Goal: Task Accomplishment & Management: Use online tool/utility

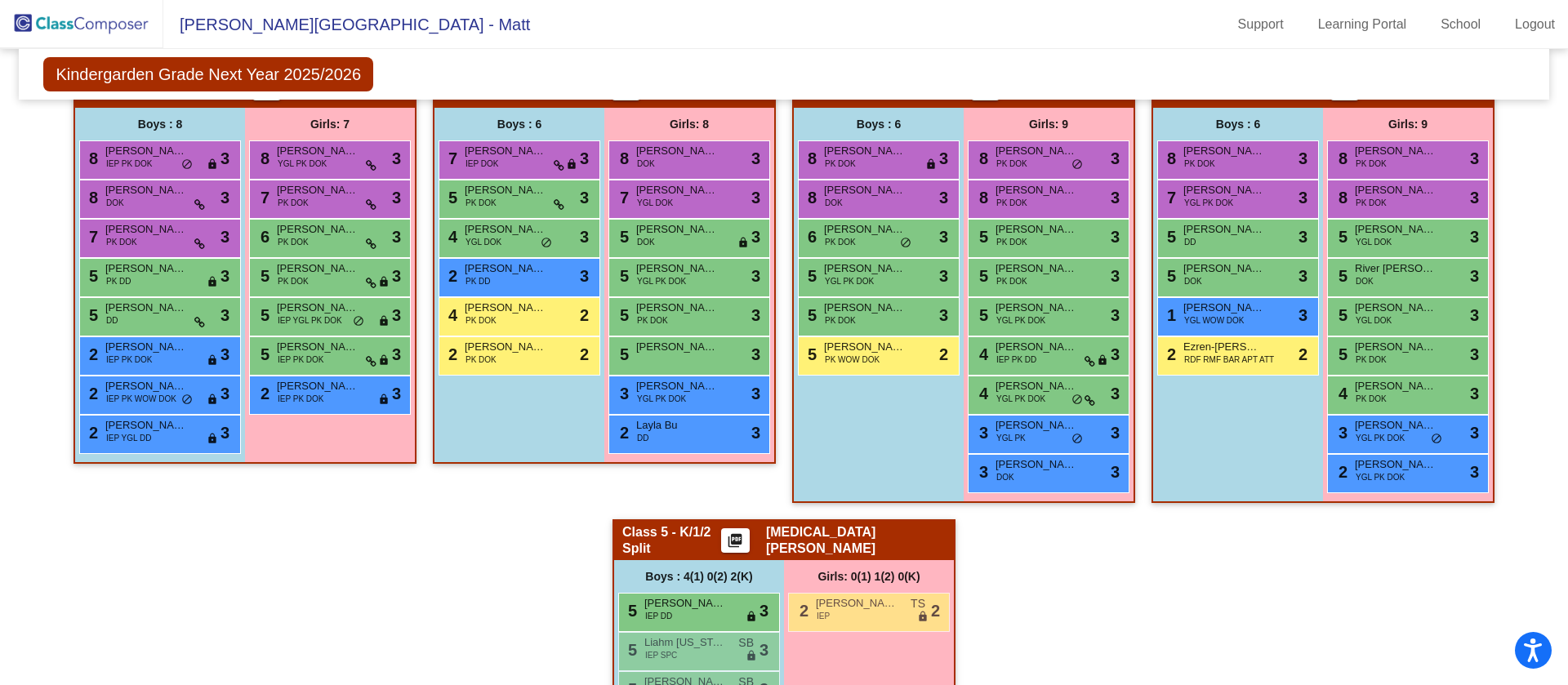
scroll to position [376, 0]
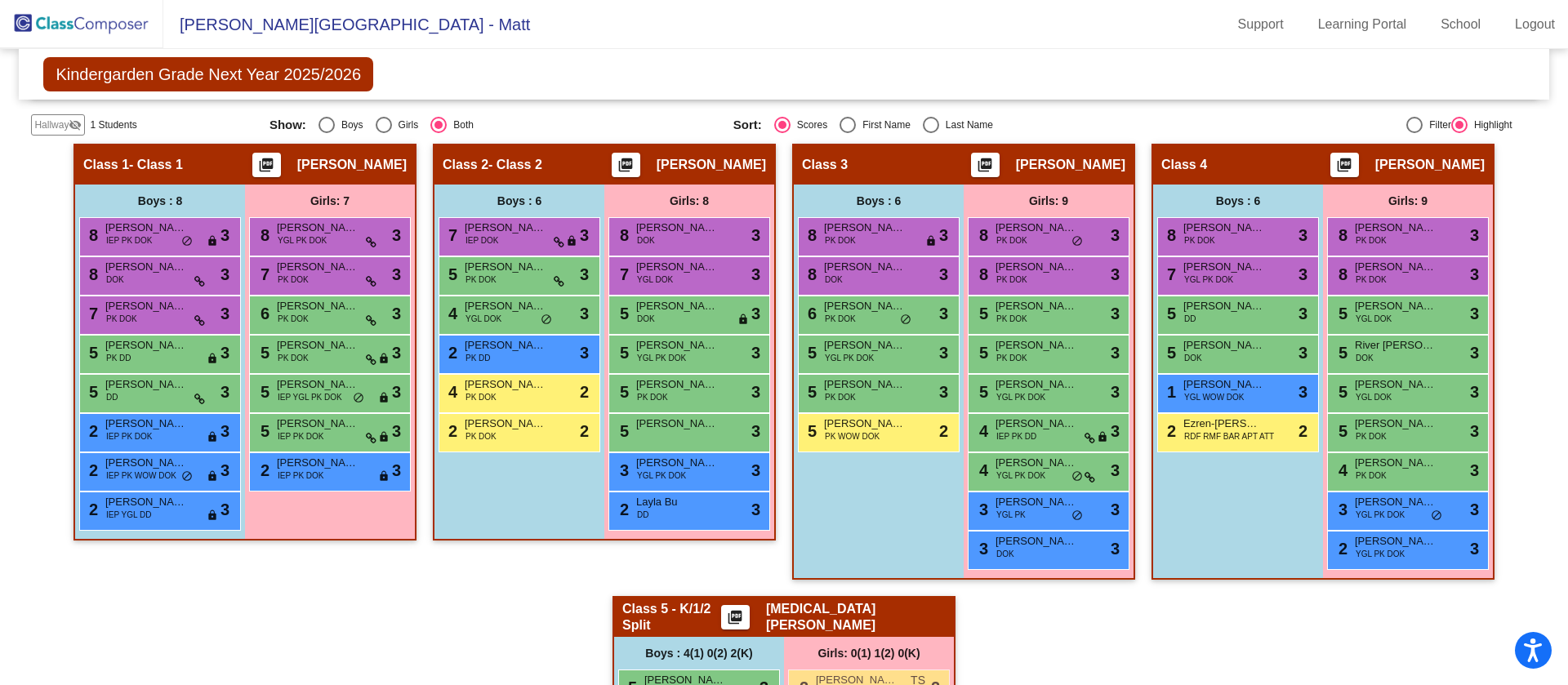
click at [109, 13] on img at bounding box center [82, 24] width 164 height 48
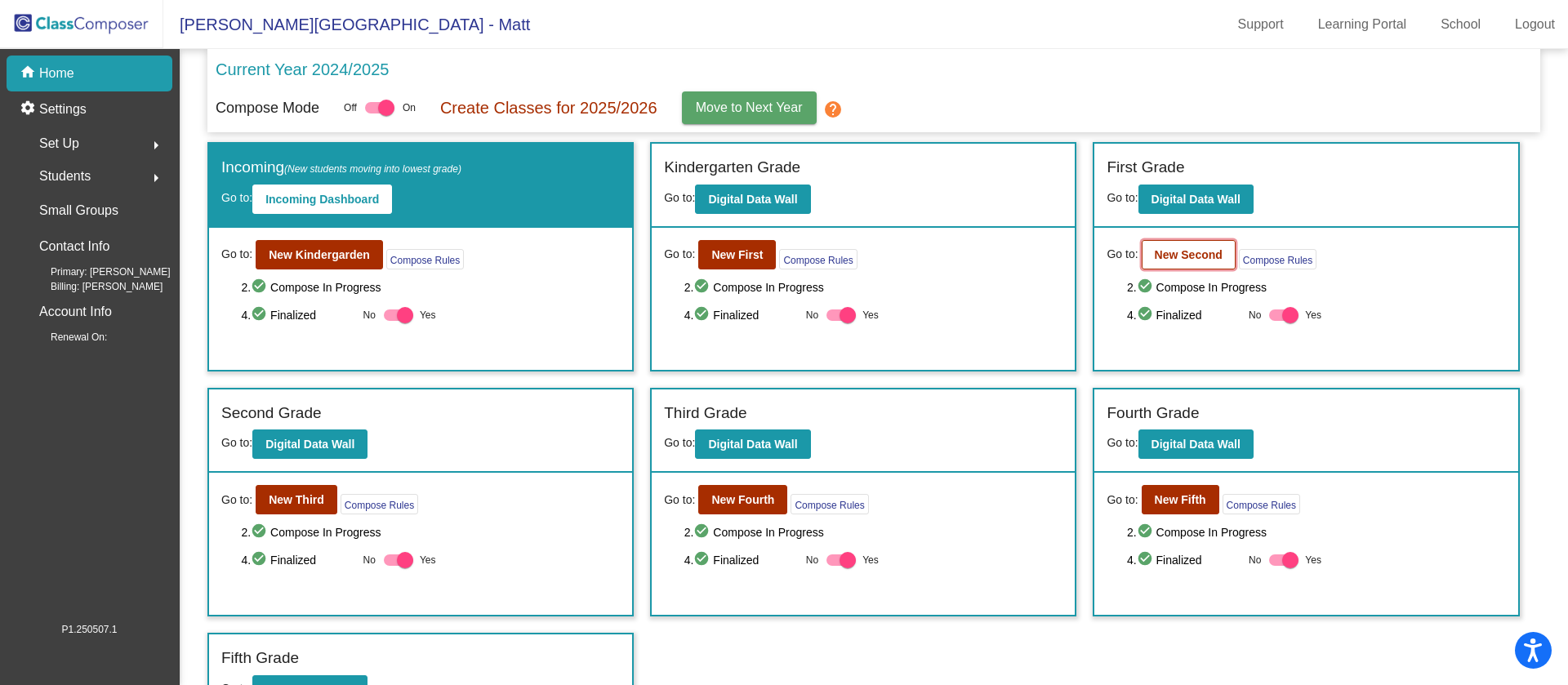
click at [1174, 251] on b "New Second" at bounding box center [1188, 255] width 67 height 13
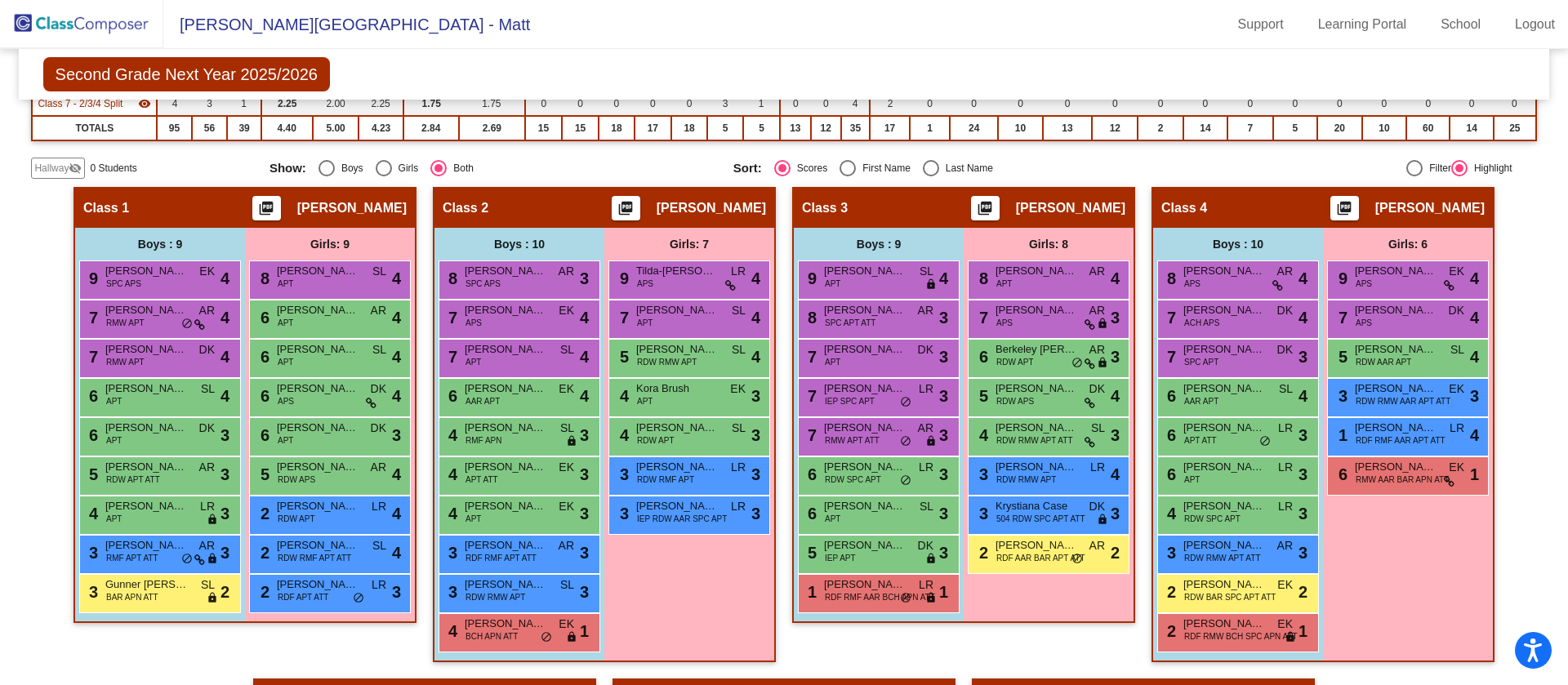
scroll to position [384, 0]
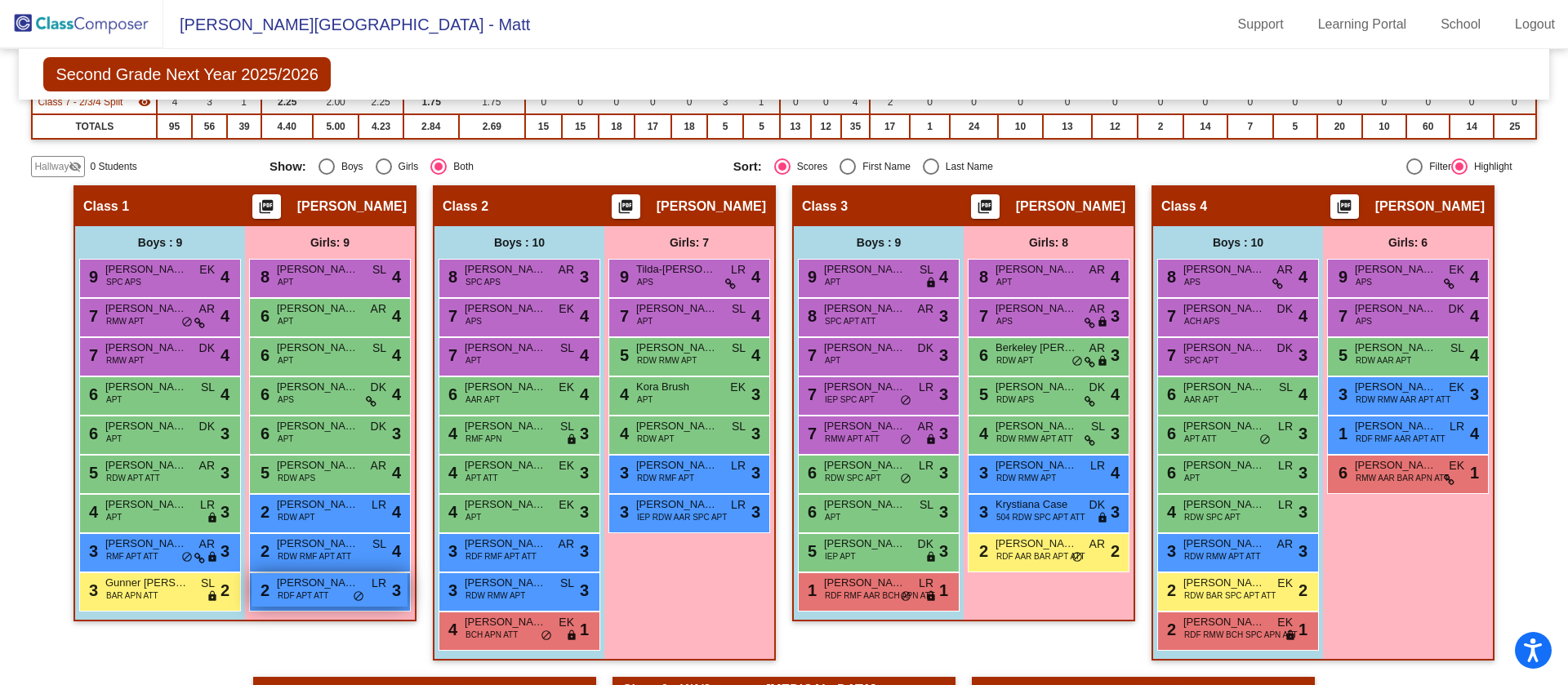
click at [316, 594] on span "RDF APT ATT" at bounding box center [303, 596] width 51 height 13
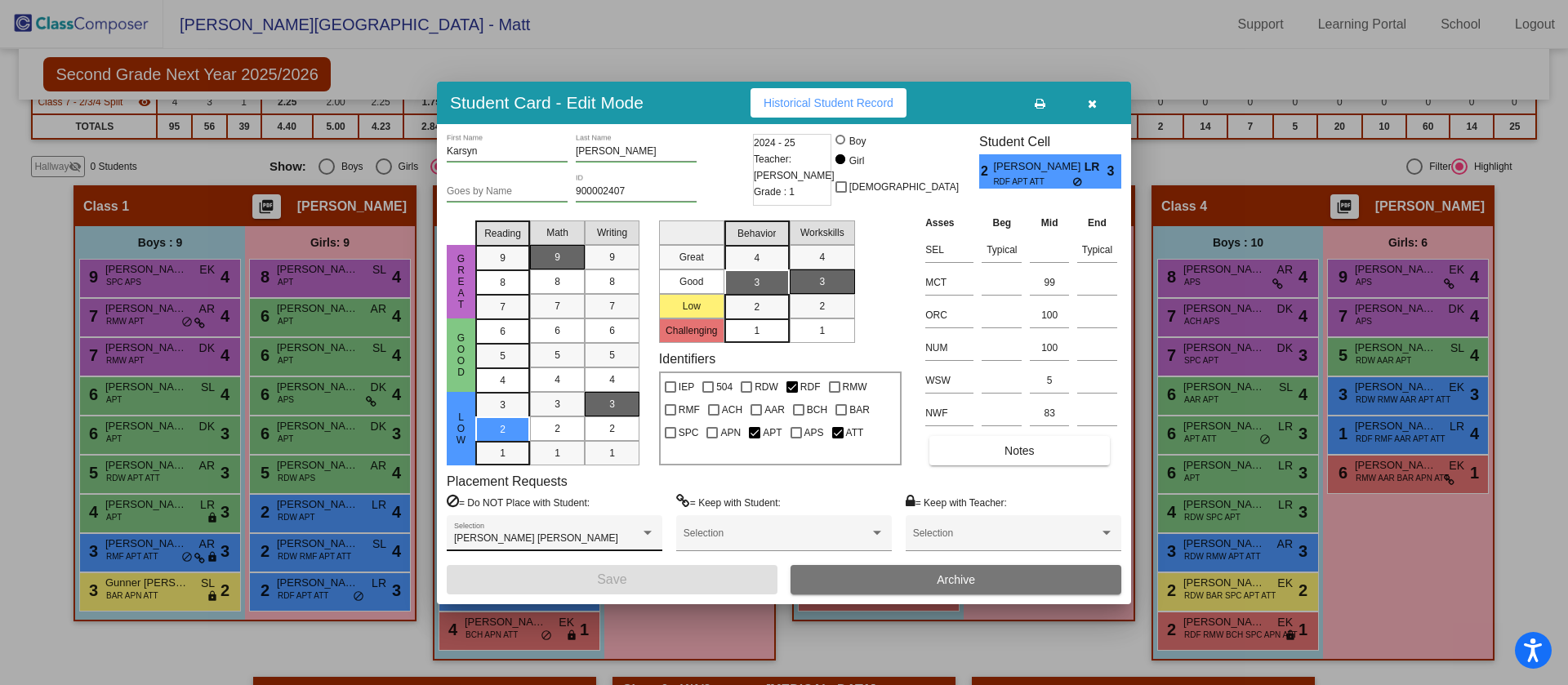
click at [626, 525] on div "[PERSON_NAME] [PERSON_NAME] Selection" at bounding box center [554, 537] width 201 height 30
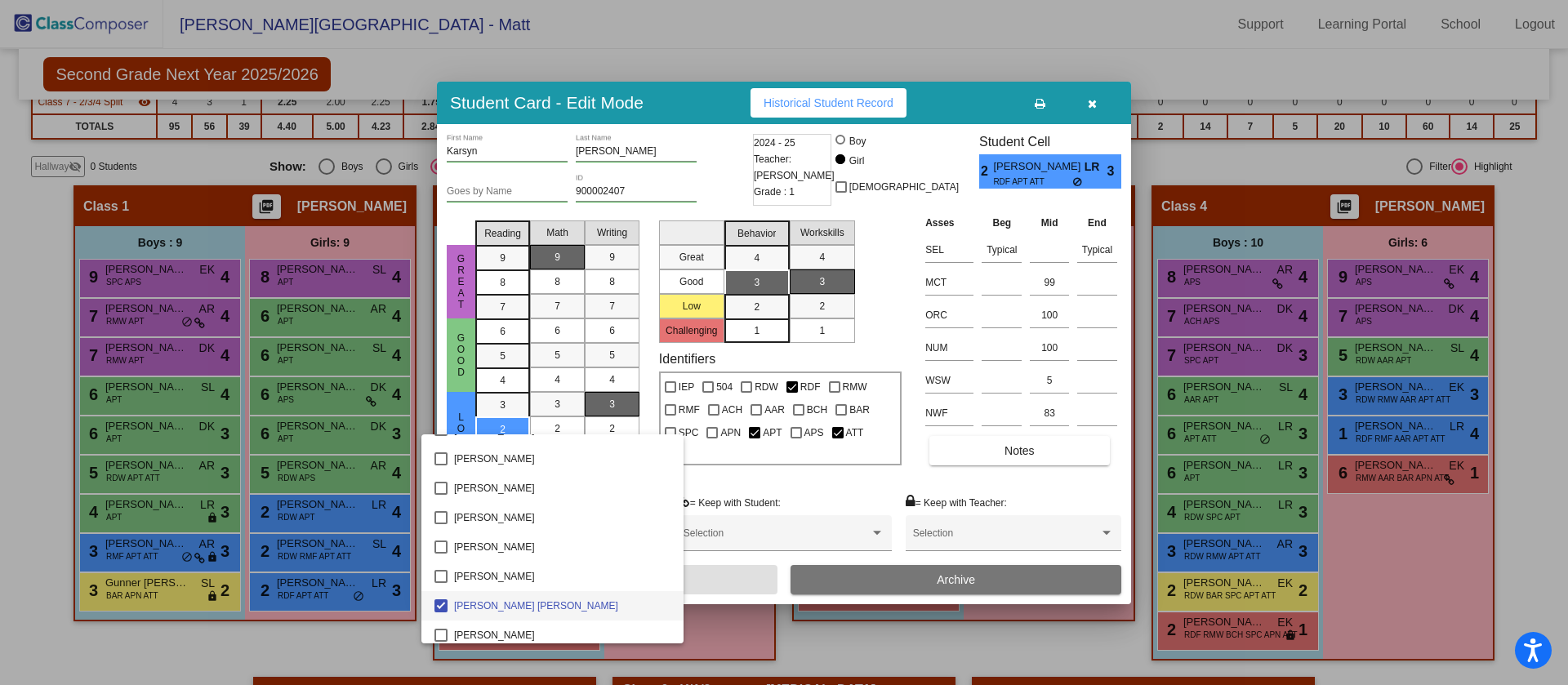
scroll to position [752, 0]
click at [723, 38] on div at bounding box center [784, 342] width 1568 height 685
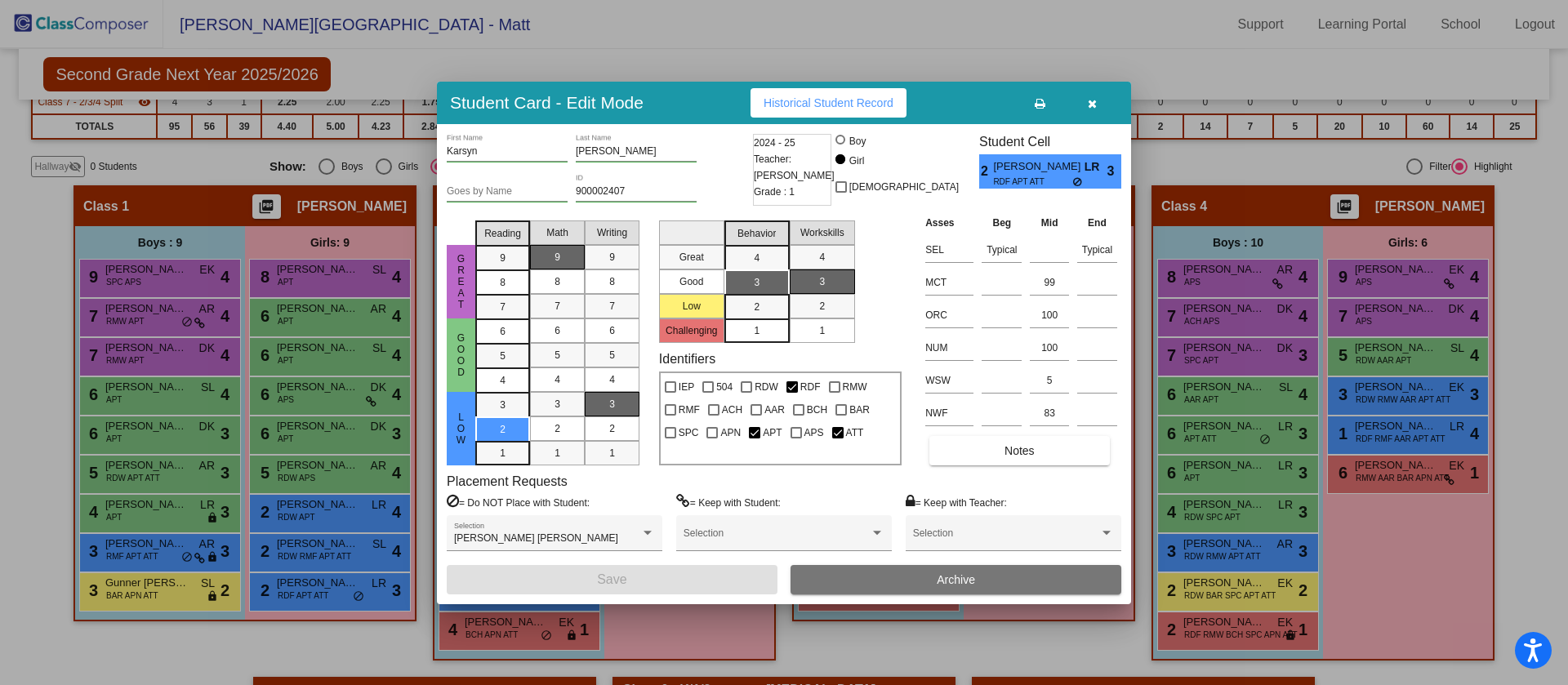
click at [1088, 98] on icon "button" at bounding box center [1091, 104] width 9 height 12
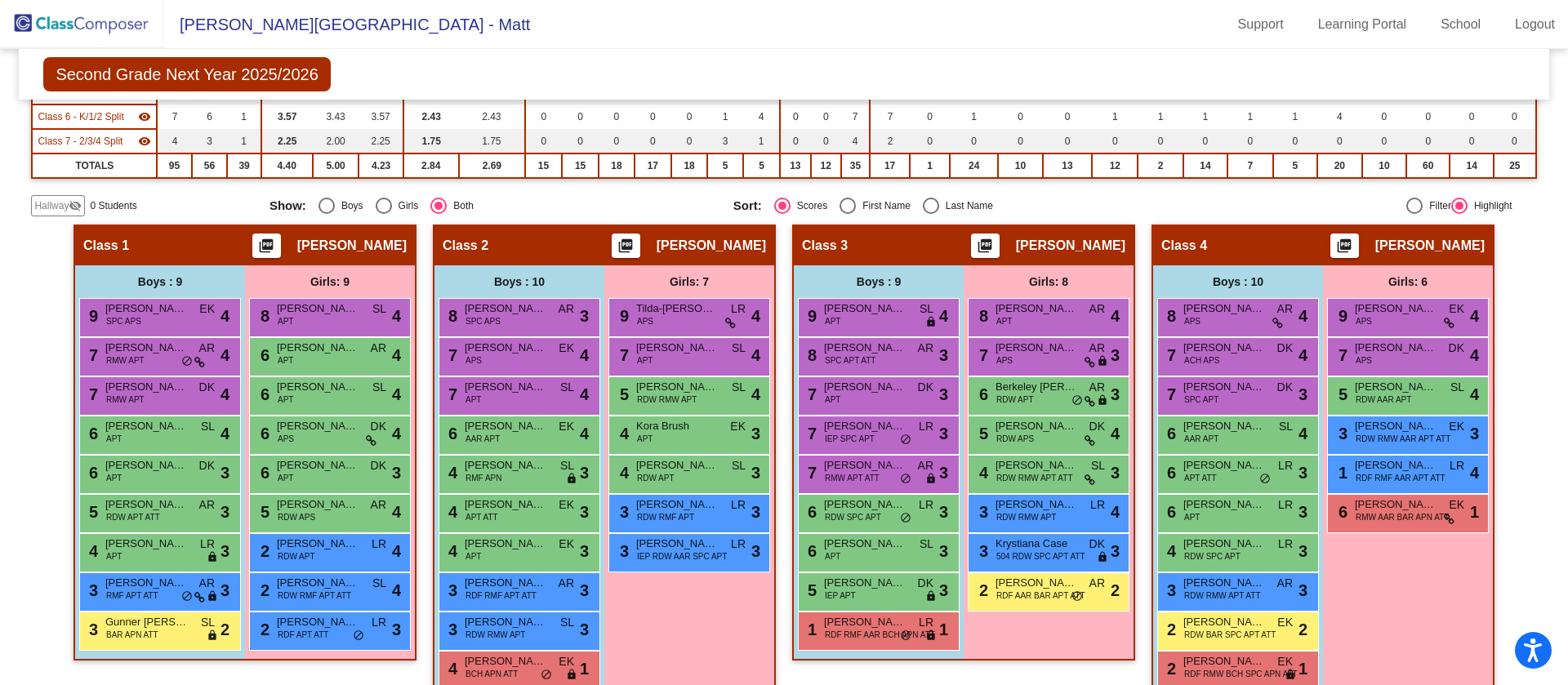
scroll to position [146, 0]
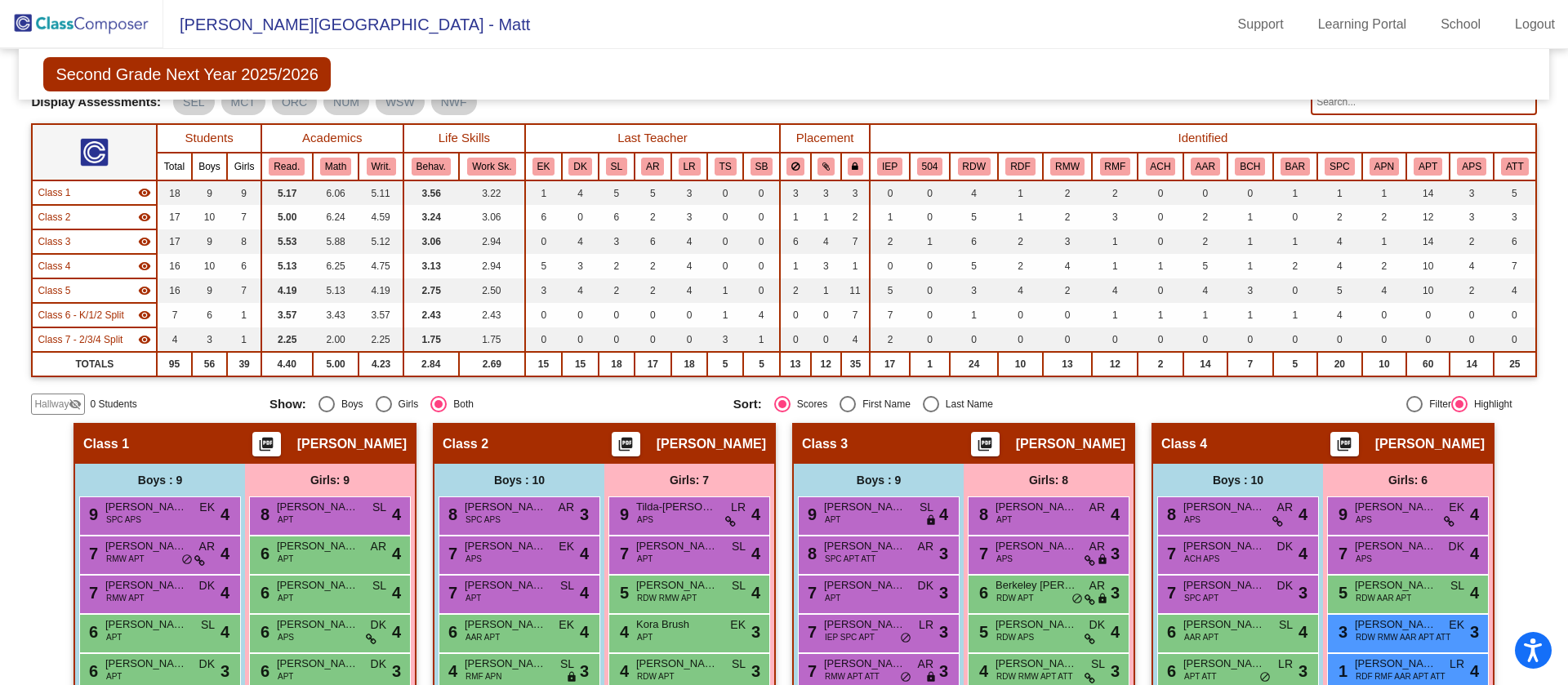
click at [68, 22] on img at bounding box center [82, 24] width 164 height 48
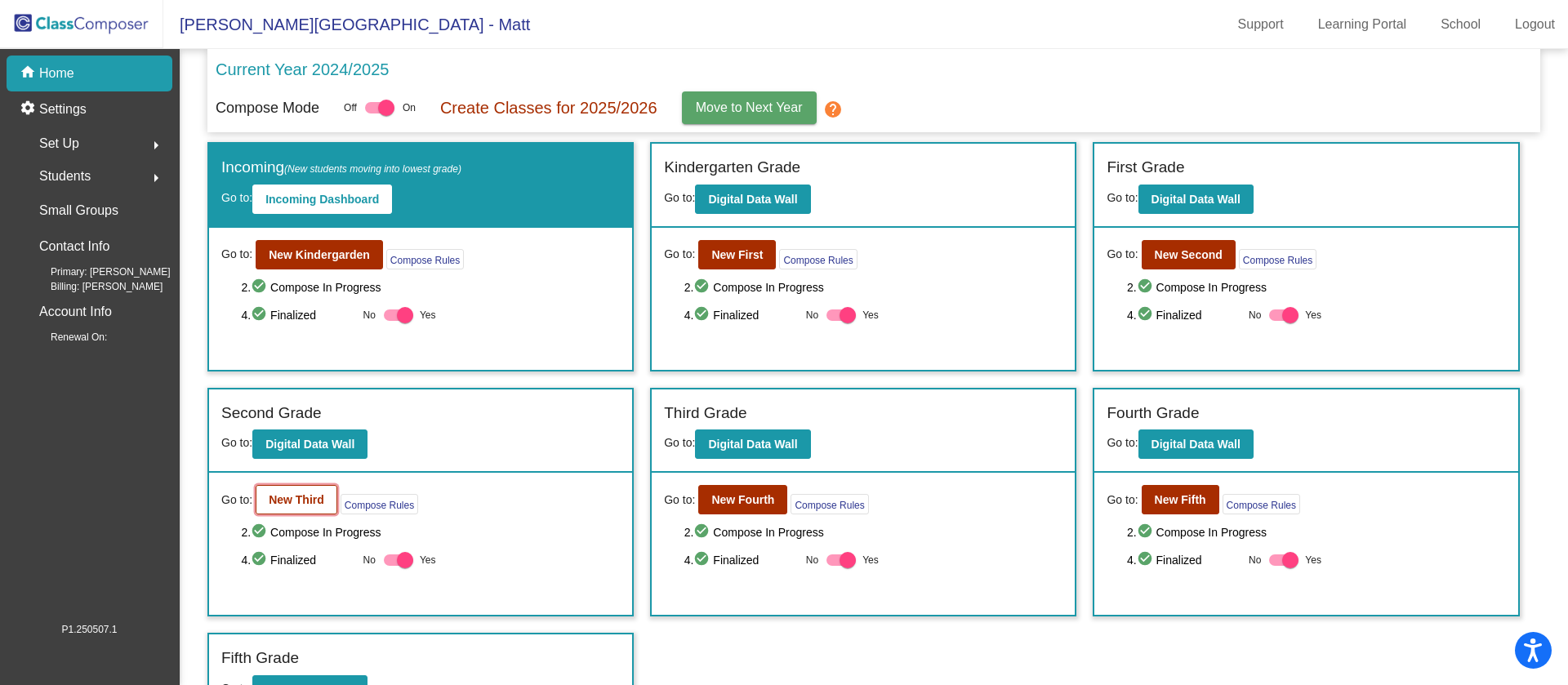
click at [290, 496] on b "New Third" at bounding box center [296, 500] width 56 height 13
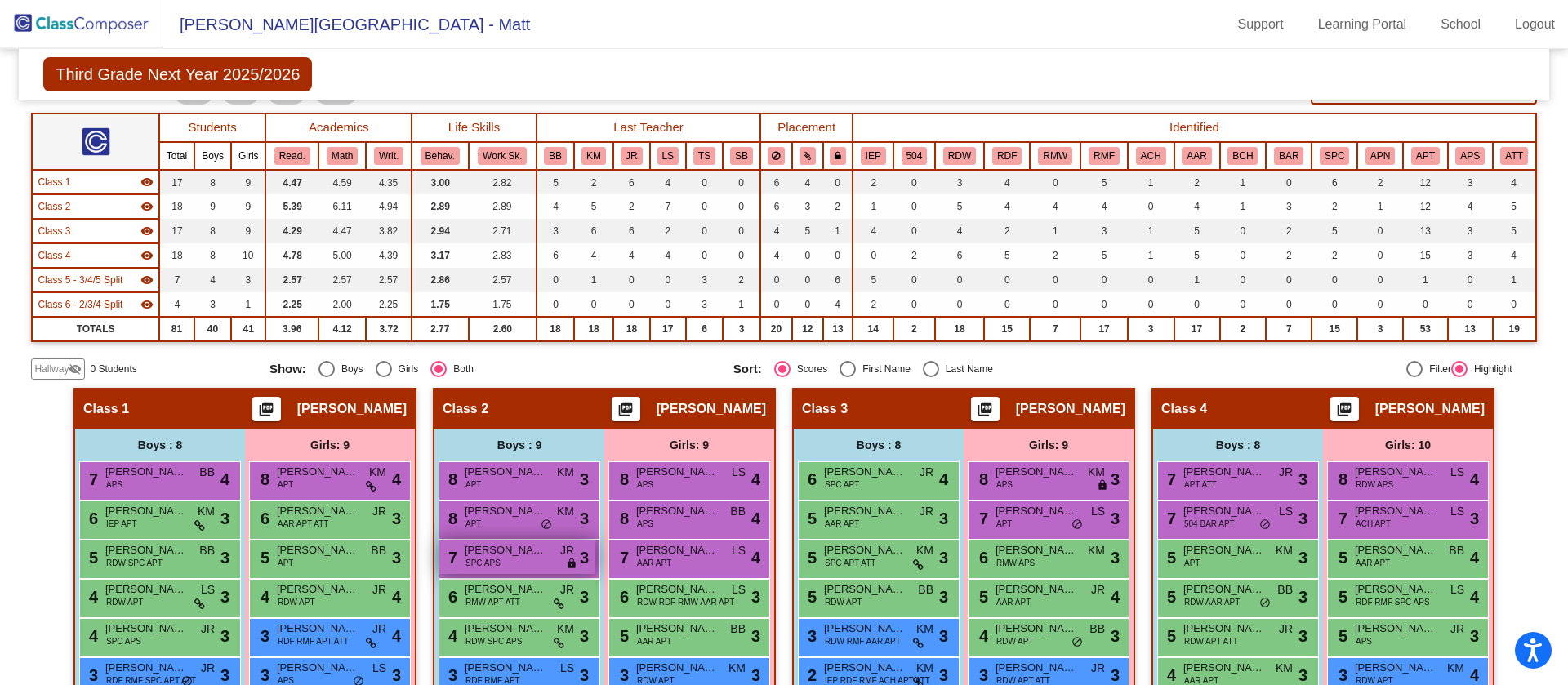
scroll to position [156, 0]
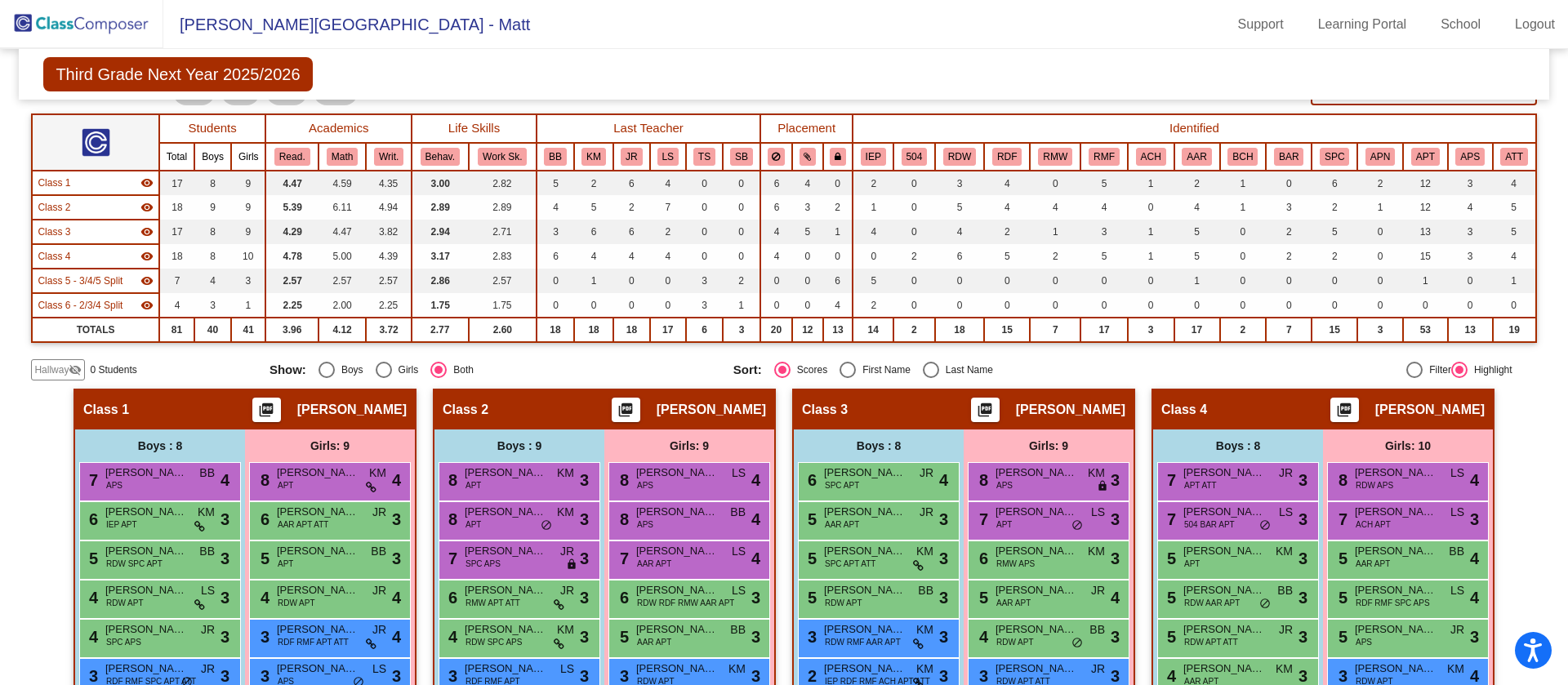
click at [125, 17] on img at bounding box center [82, 24] width 164 height 48
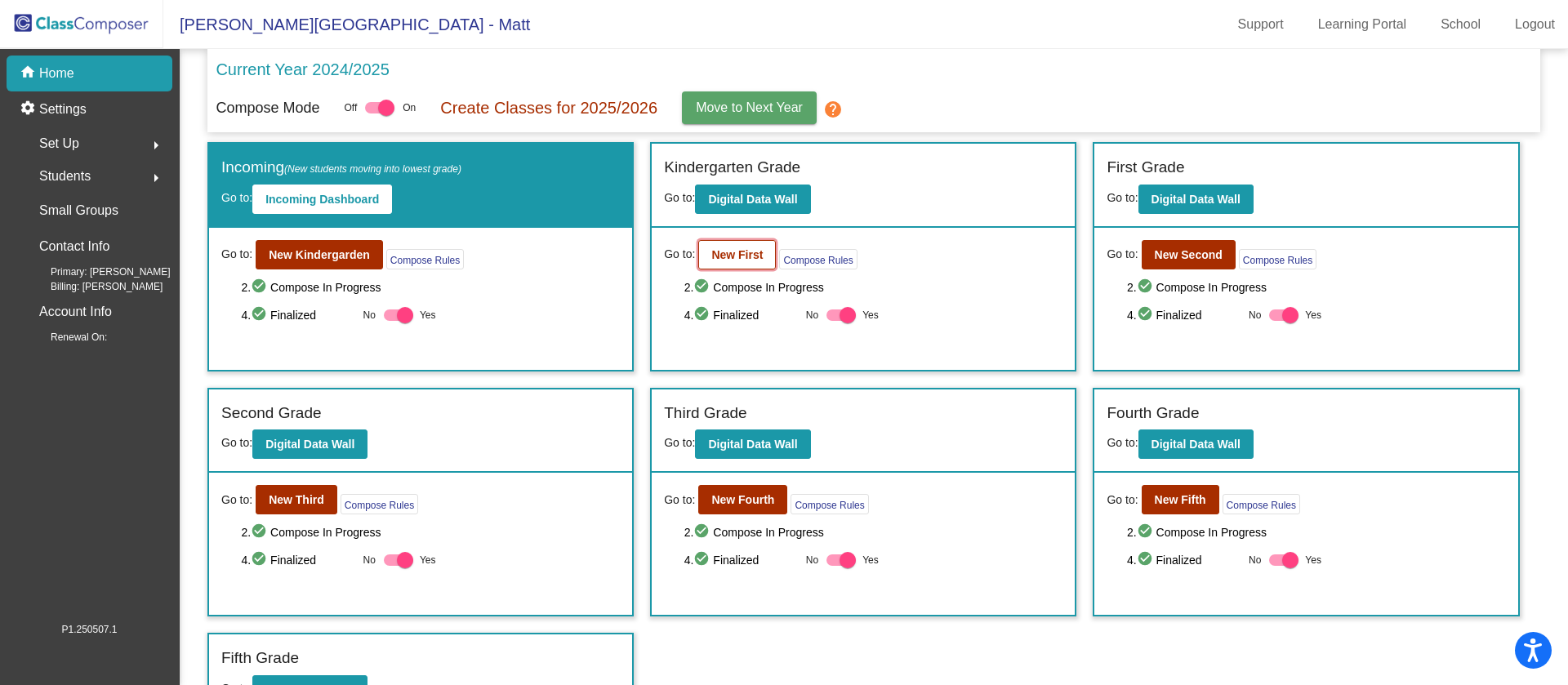
click at [733, 253] on b "New First" at bounding box center [736, 255] width 51 height 13
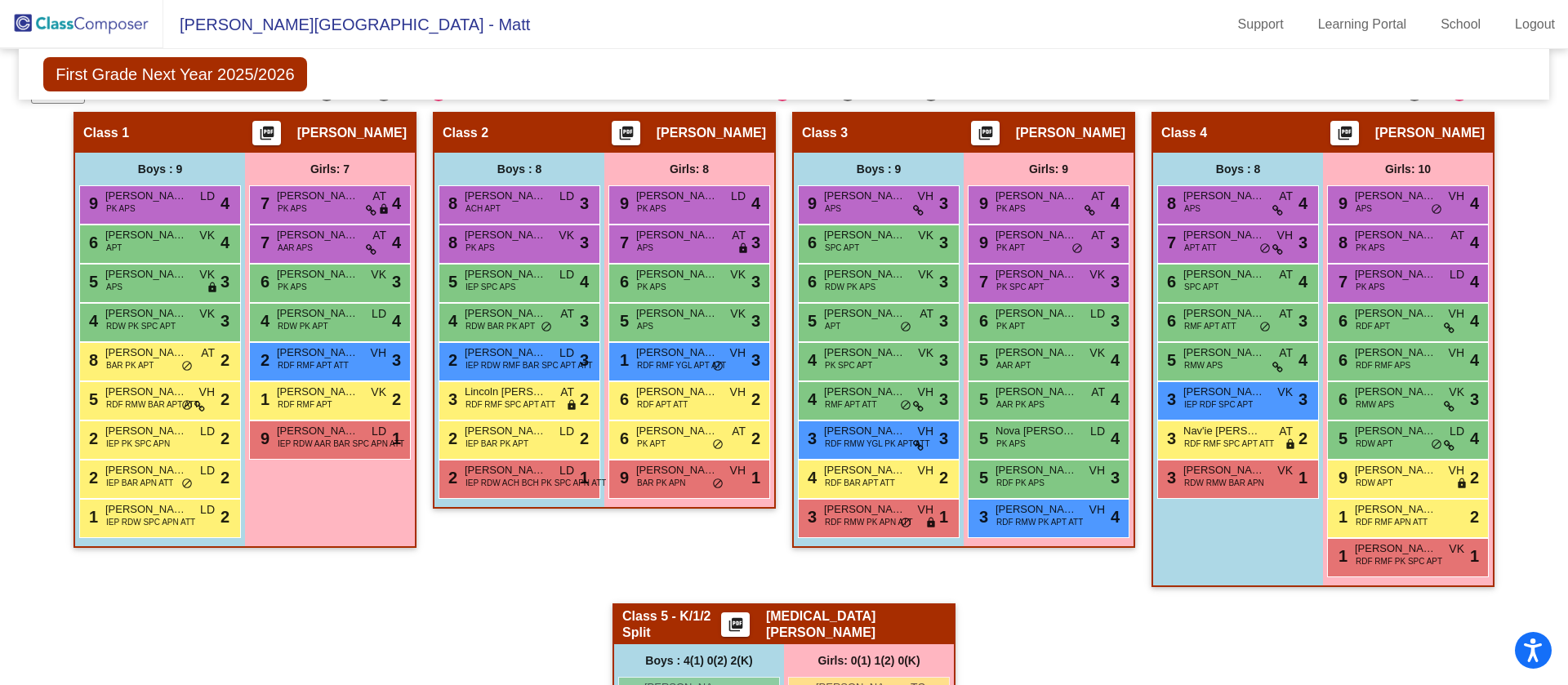
scroll to position [407, 0]
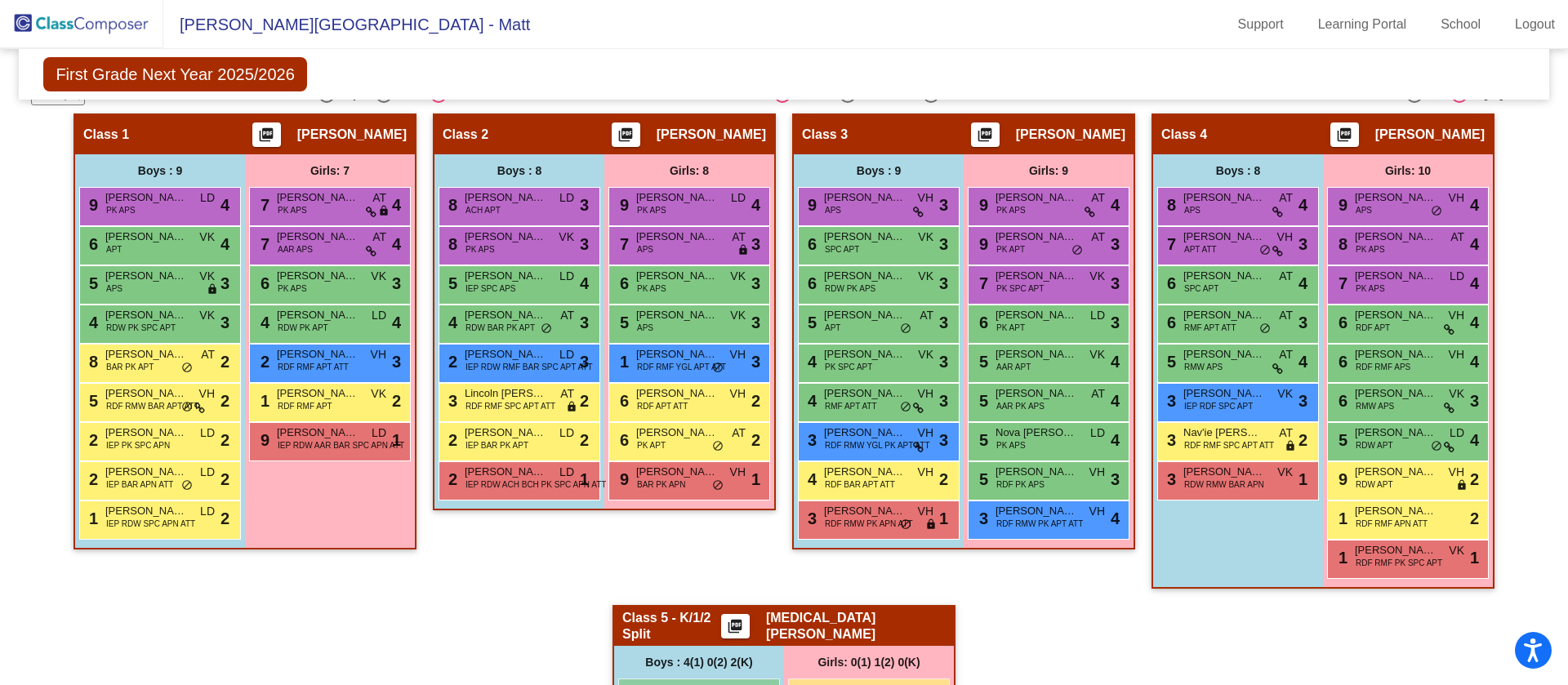
click at [86, 33] on img at bounding box center [82, 24] width 164 height 48
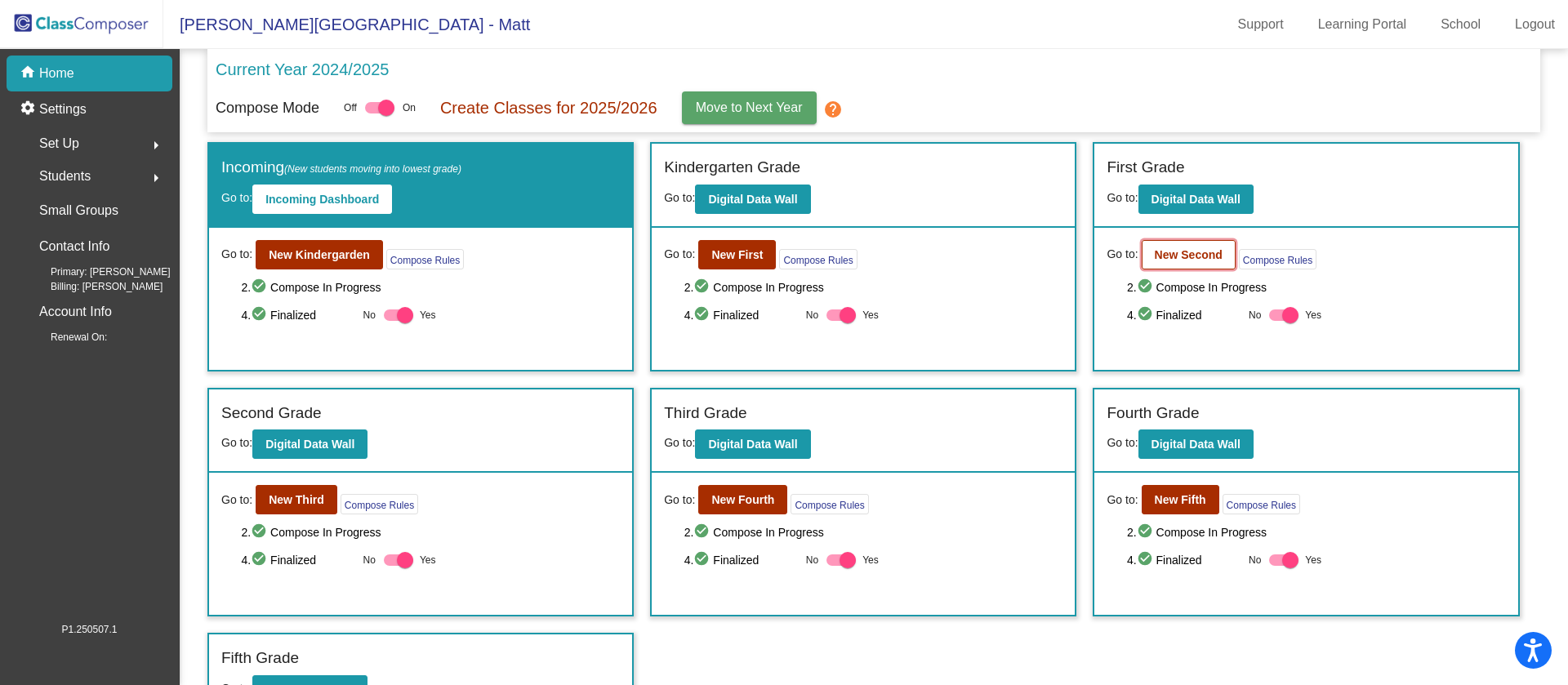
click at [1174, 245] on button "New Second" at bounding box center [1189, 255] width 94 height 30
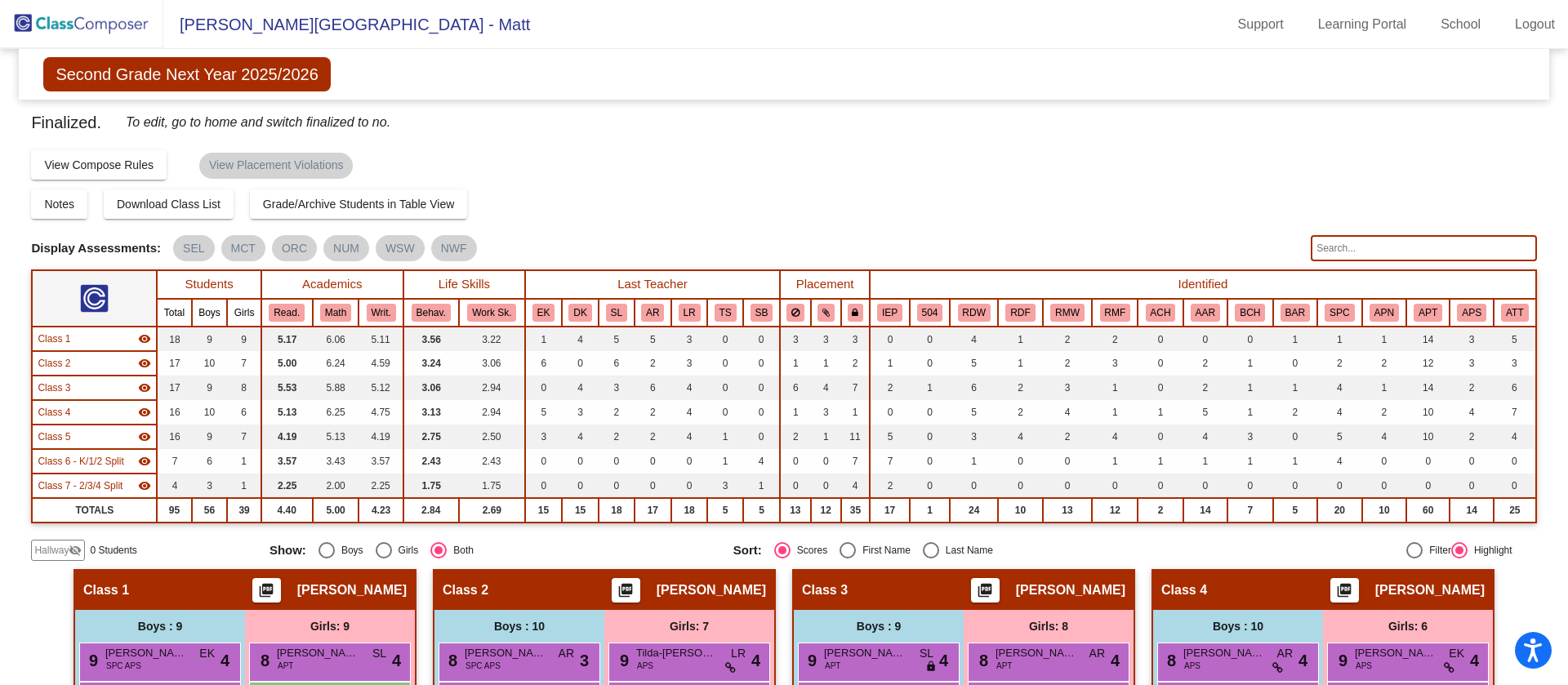
click at [111, 23] on img at bounding box center [82, 24] width 164 height 48
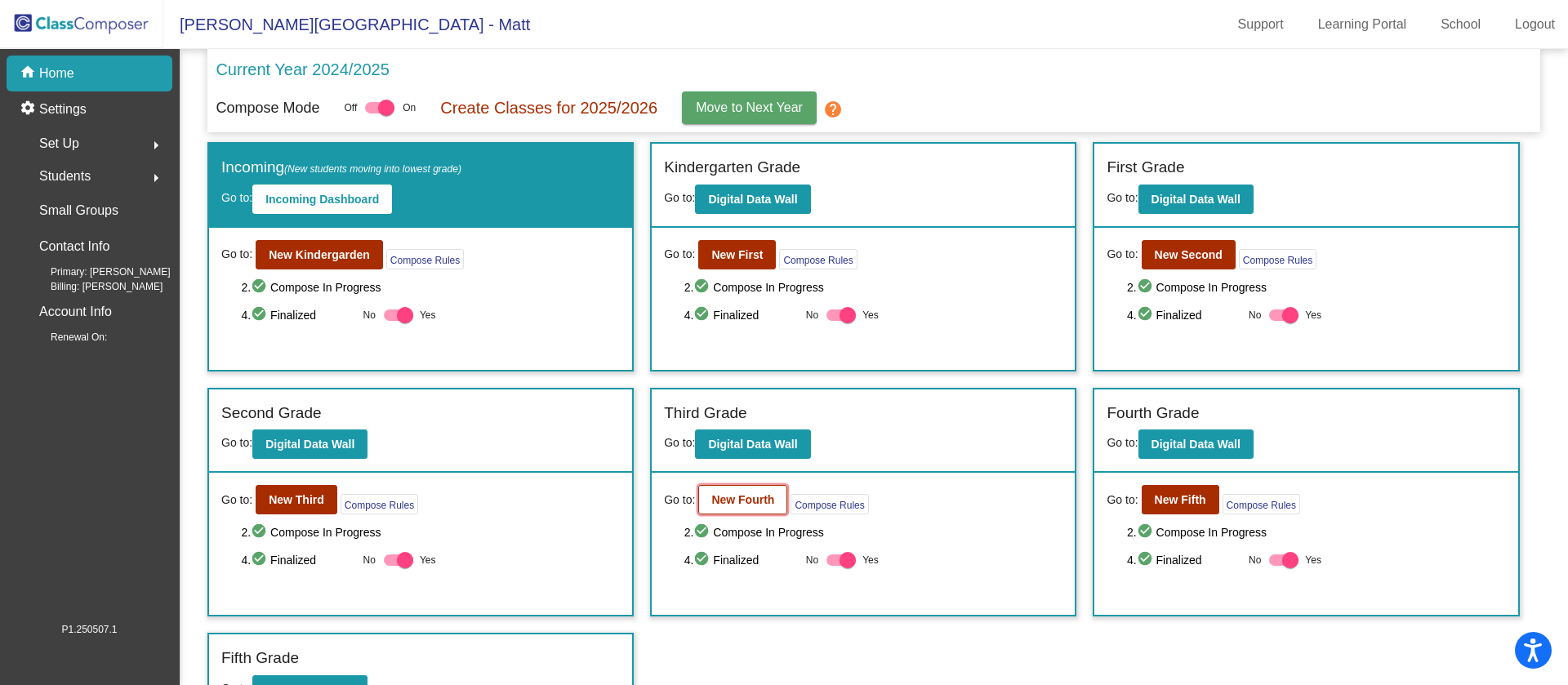
click at [753, 500] on b "New Fourth" at bounding box center [742, 500] width 63 height 13
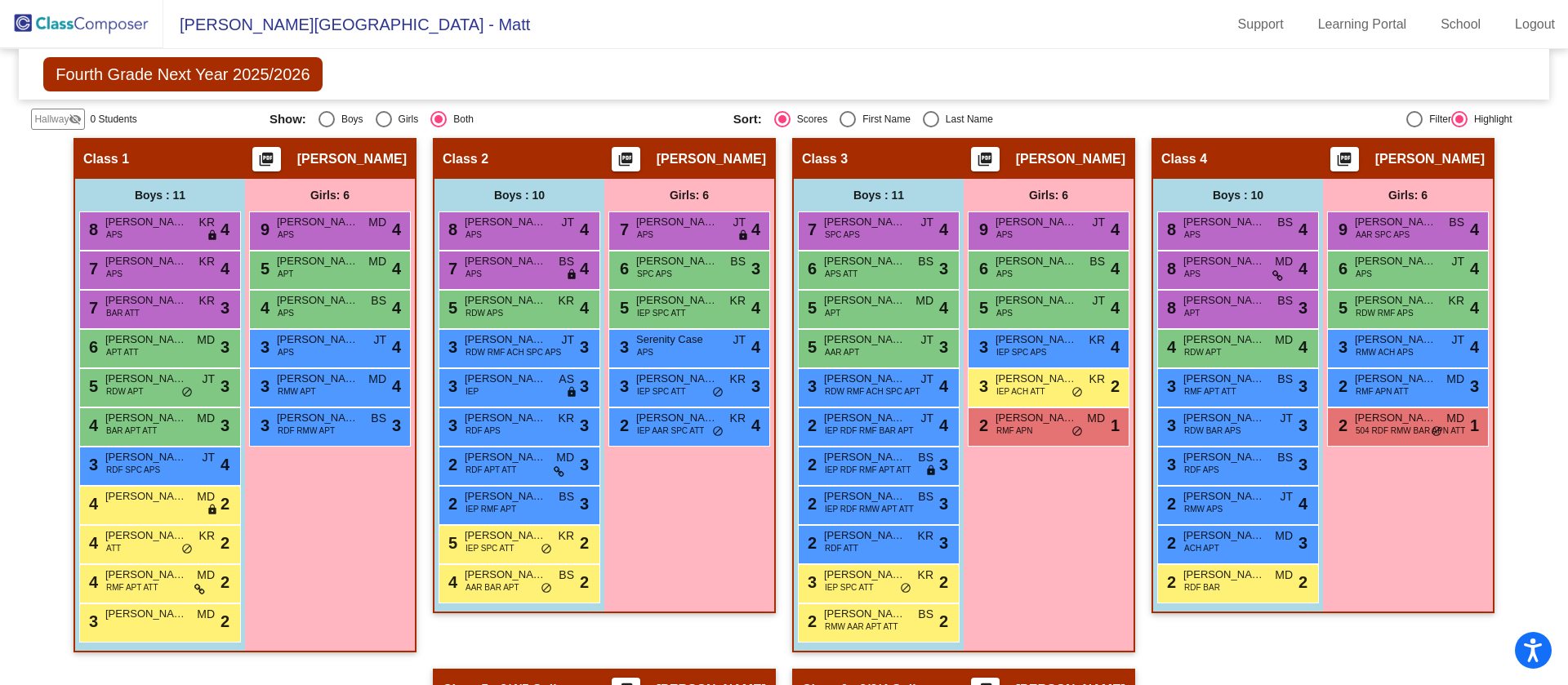
scroll to position [406, 0]
